Goal: Check status: Check status

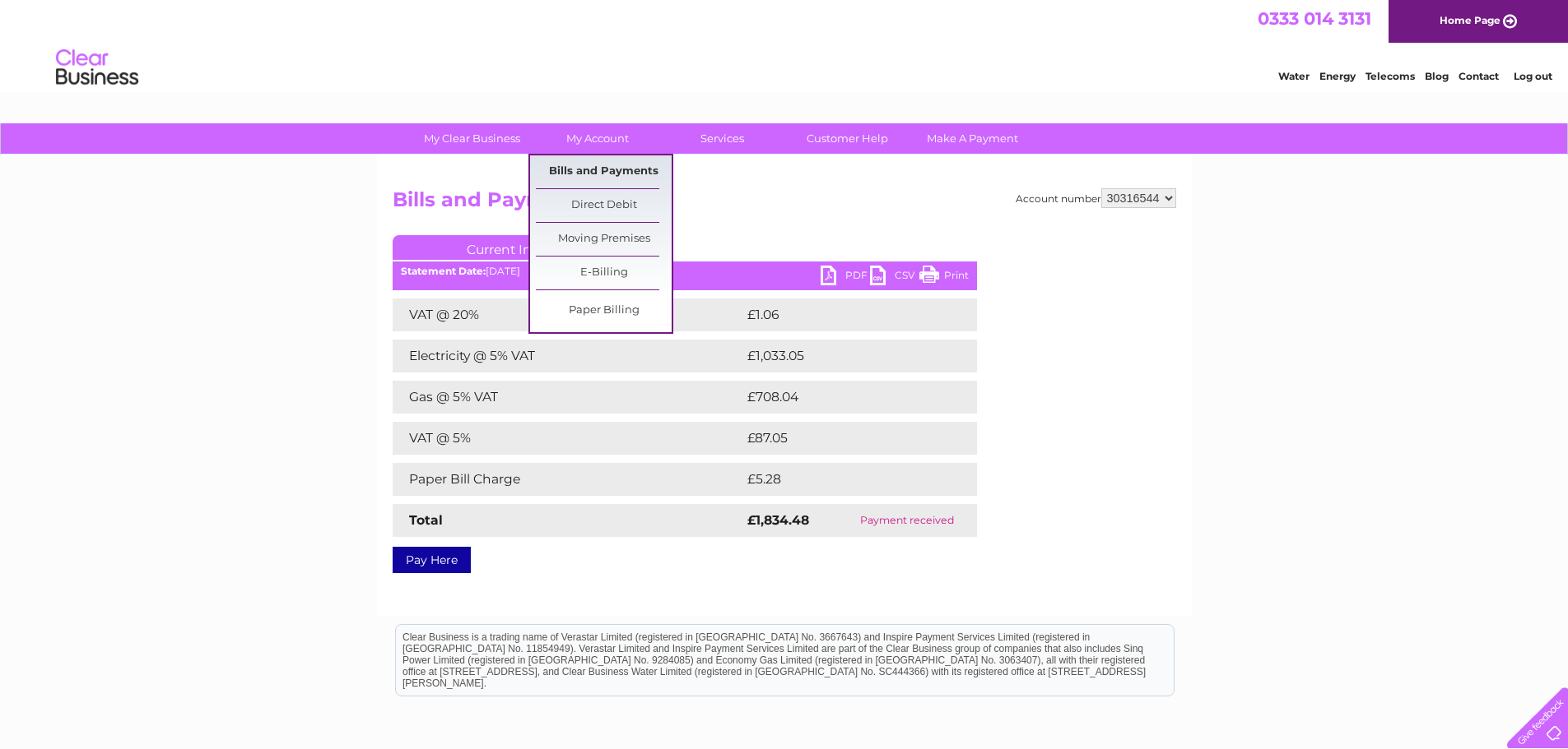
click at [586, 159] on link "Bills and Payments" at bounding box center [604, 172] width 136 height 33
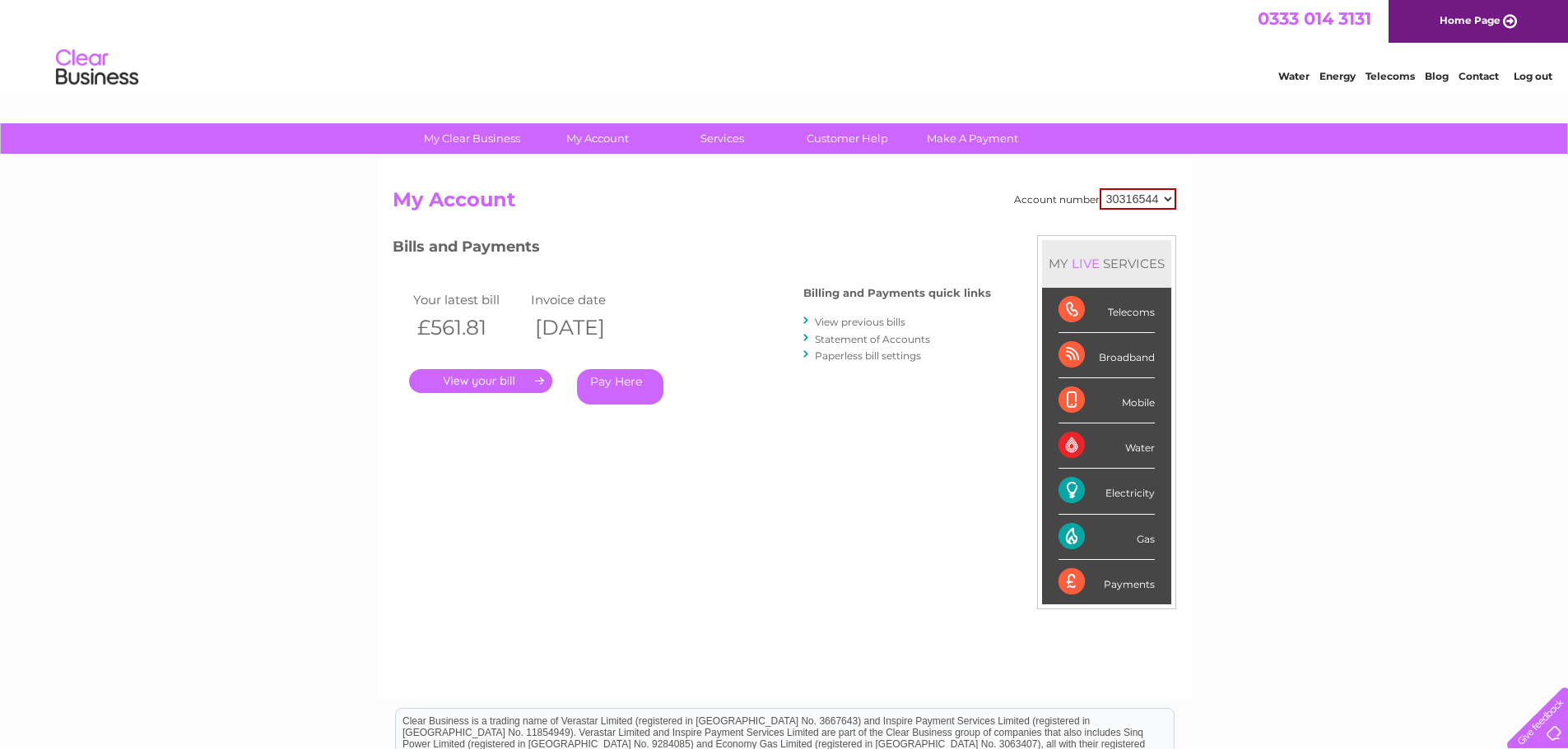
click at [467, 379] on link "." at bounding box center [481, 381] width 143 height 24
